Goal: Transaction & Acquisition: Download file/media

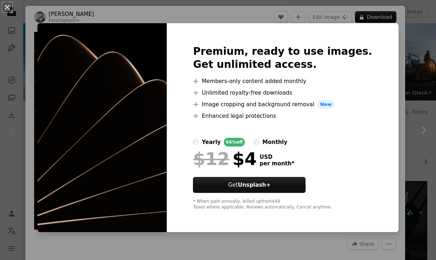
scroll to position [100, 0]
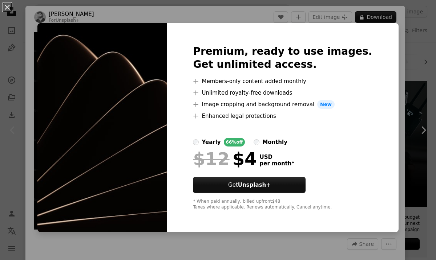
click at [29, 46] on div "An X shape Premium, ready to use images. Get unlimited access. A plus sign Memb…" at bounding box center [218, 130] width 436 height 260
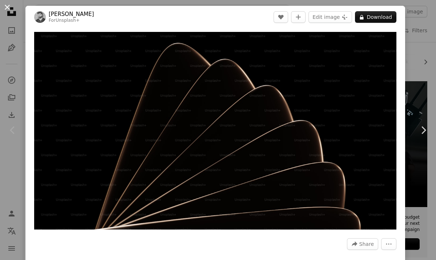
click at [7, 4] on button "An X shape" at bounding box center [7, 7] width 9 height 9
